Goal: Transaction & Acquisition: Purchase product/service

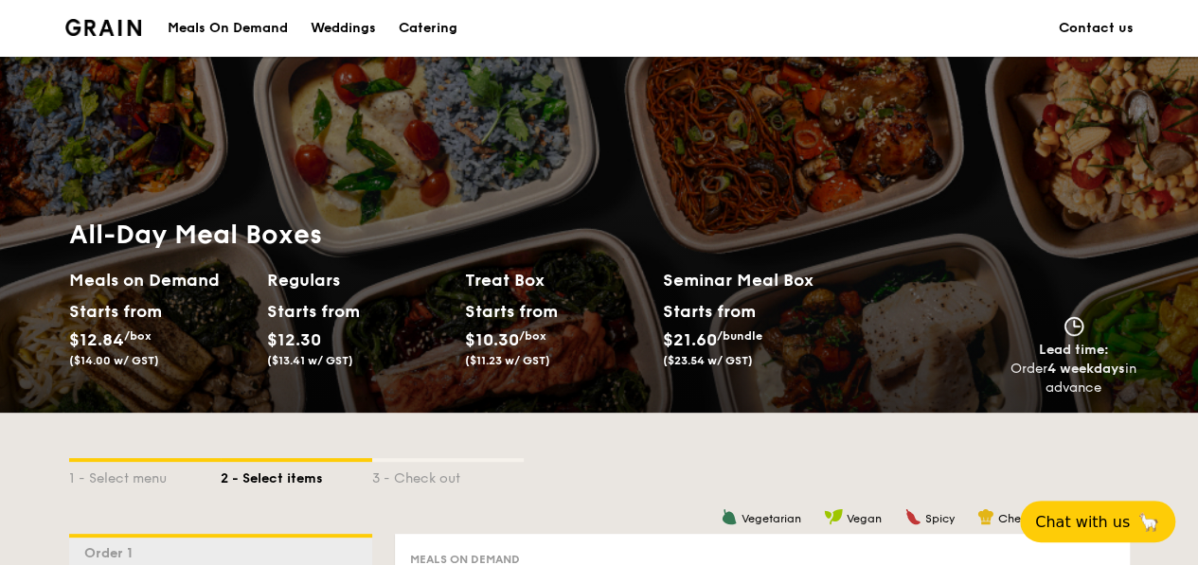
click at [265, 27] on div "Meals On Demand" at bounding box center [228, 28] width 120 height 57
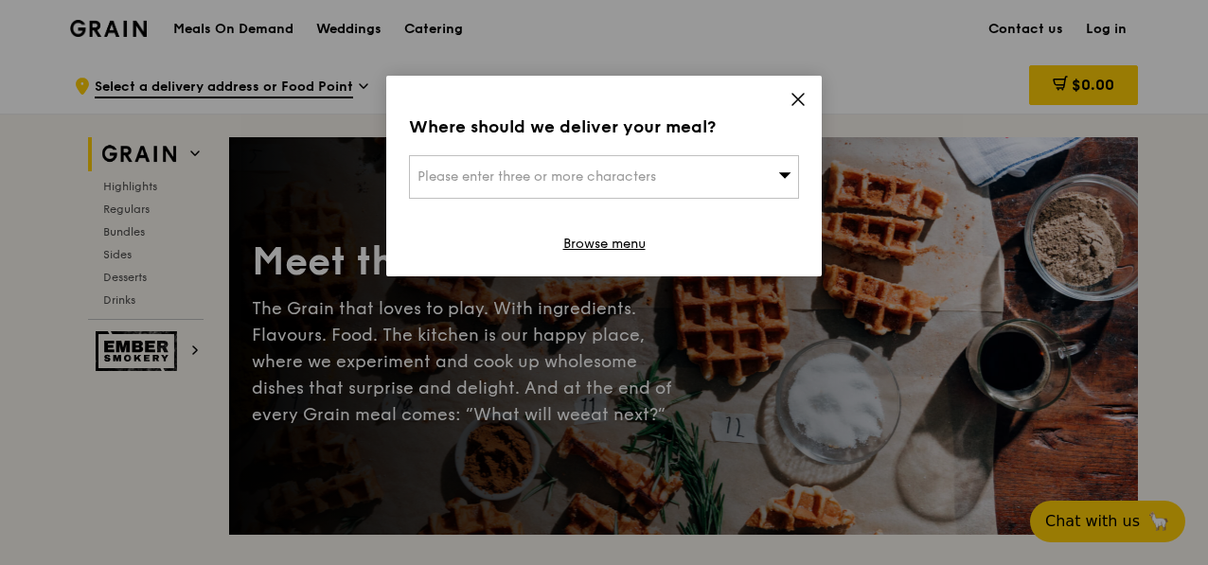
click at [791, 98] on icon at bounding box center [798, 99] width 17 height 17
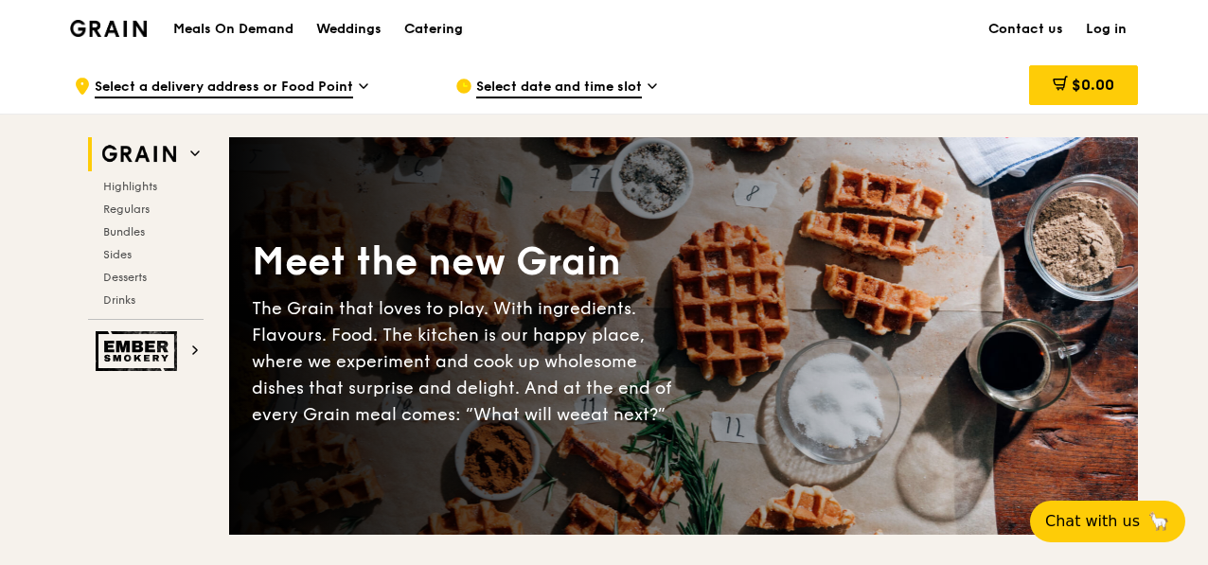
click at [436, 37] on div "Catering" at bounding box center [433, 29] width 59 height 57
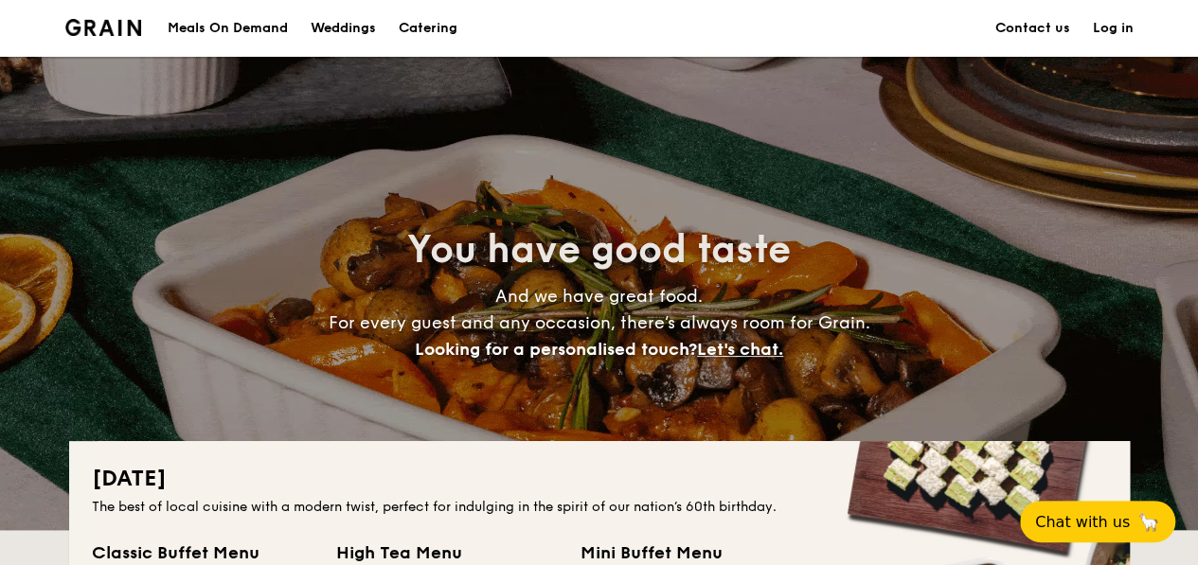
click at [259, 34] on div "Meals On Demand" at bounding box center [228, 28] width 120 height 57
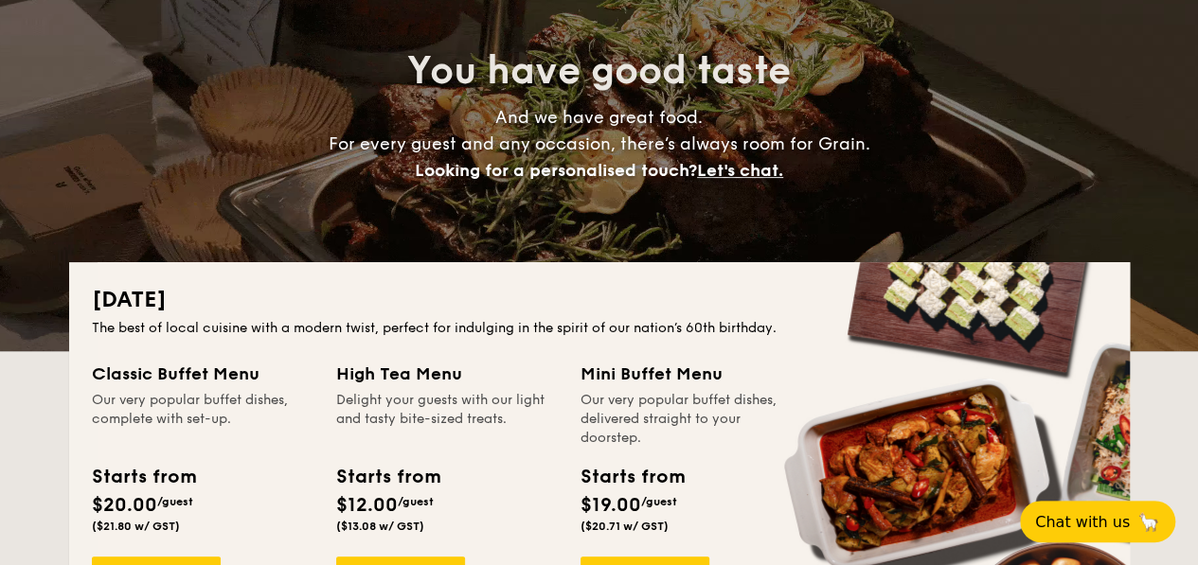
scroll to position [284, 0]
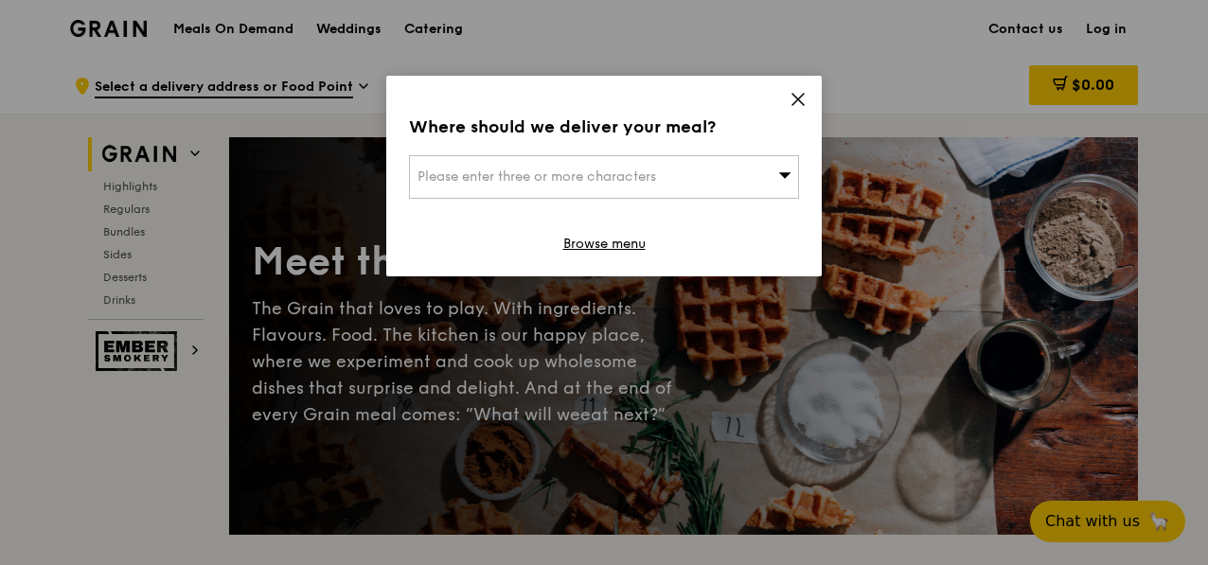
click at [805, 104] on icon at bounding box center [798, 99] width 17 height 17
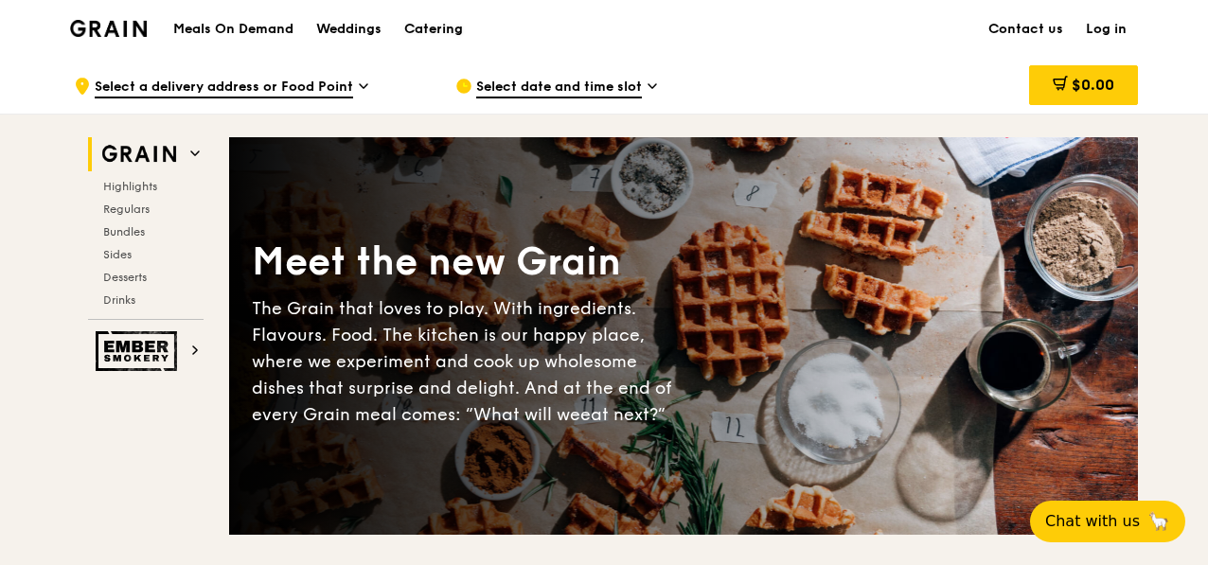
click at [455, 24] on div "Catering" at bounding box center [433, 29] width 59 height 57
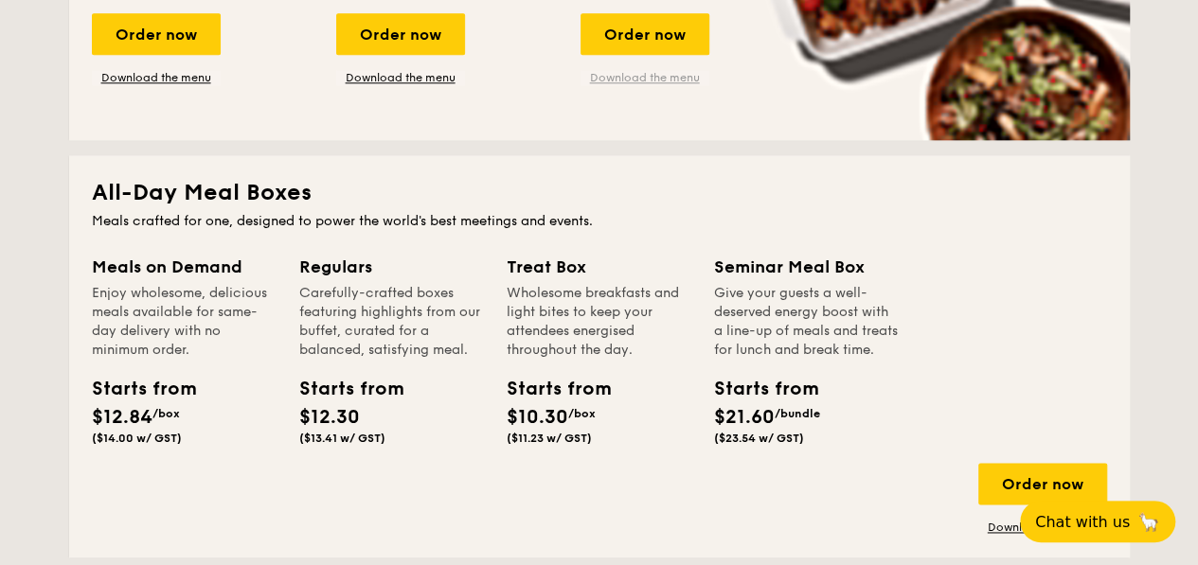
scroll to position [1231, 0]
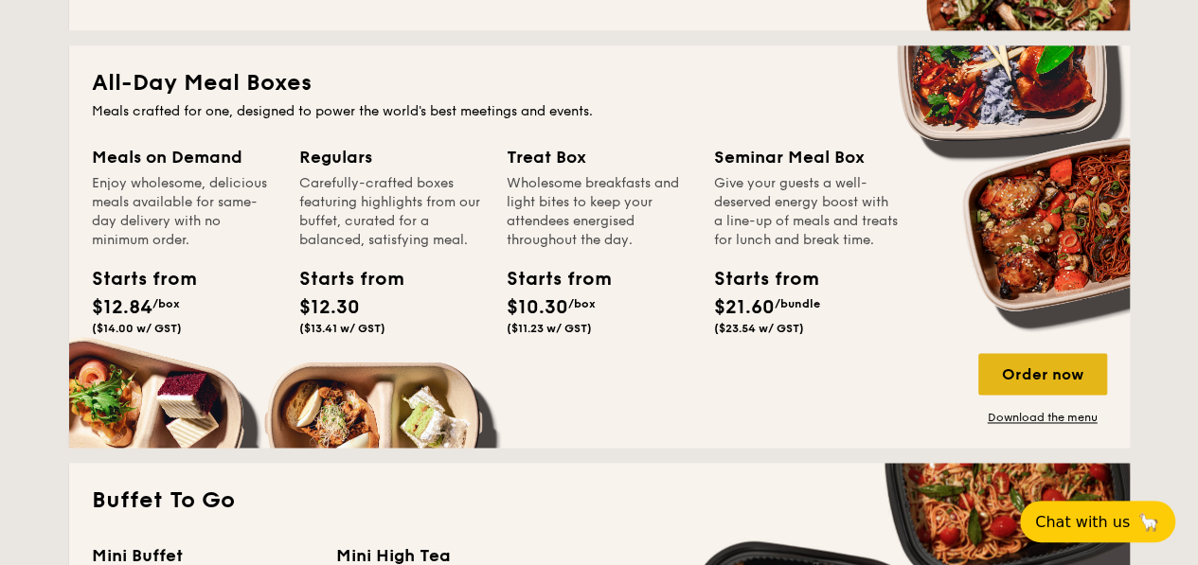
click at [1066, 378] on div "Order now" at bounding box center [1042, 374] width 129 height 42
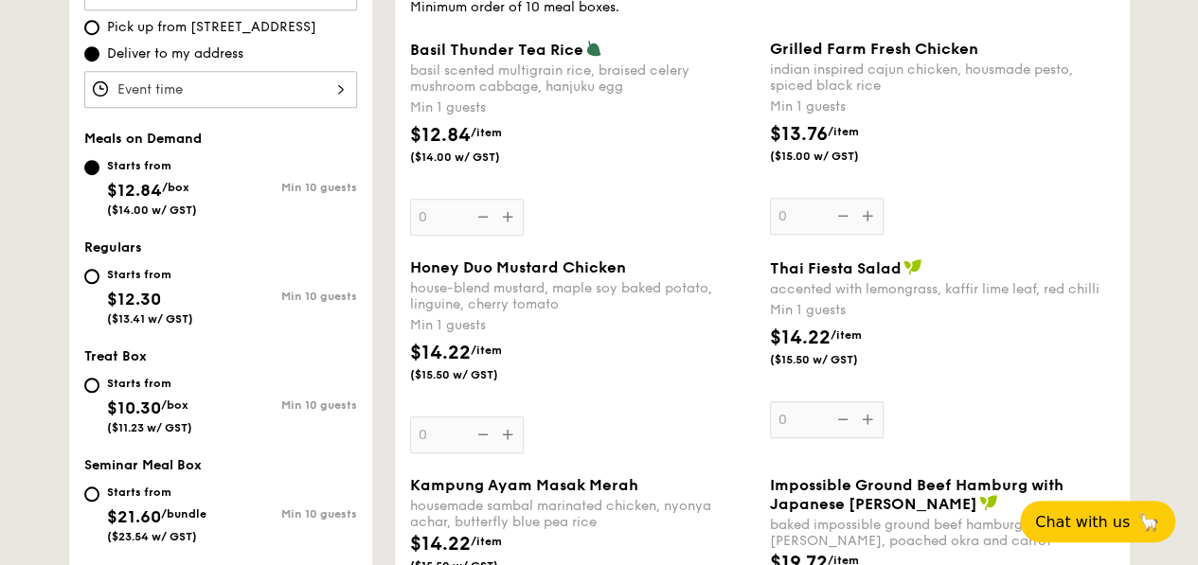
scroll to position [568, 0]
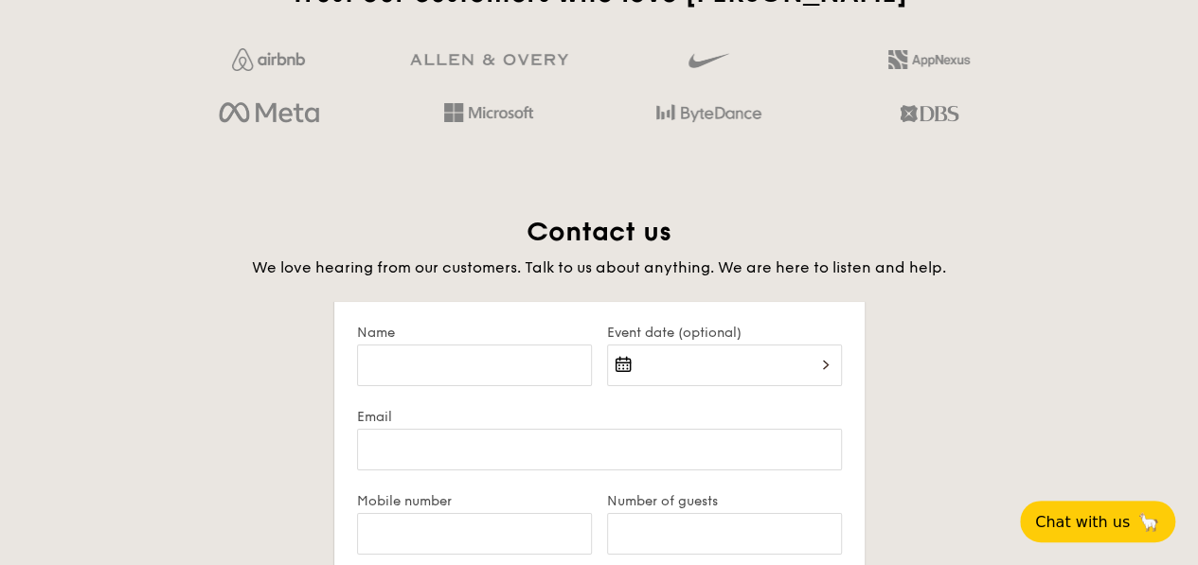
scroll to position [3491, 0]
